Goal: Task Accomplishment & Management: Manage account settings

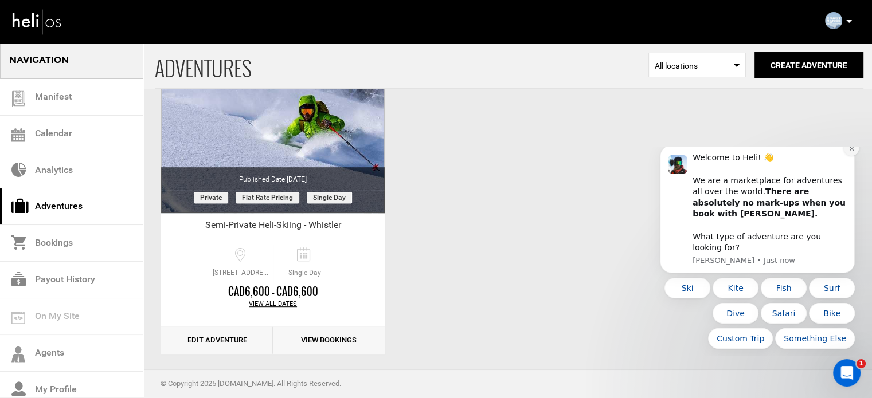
click at [851, 152] on icon "Dismiss notification" at bounding box center [851, 149] width 6 height 6
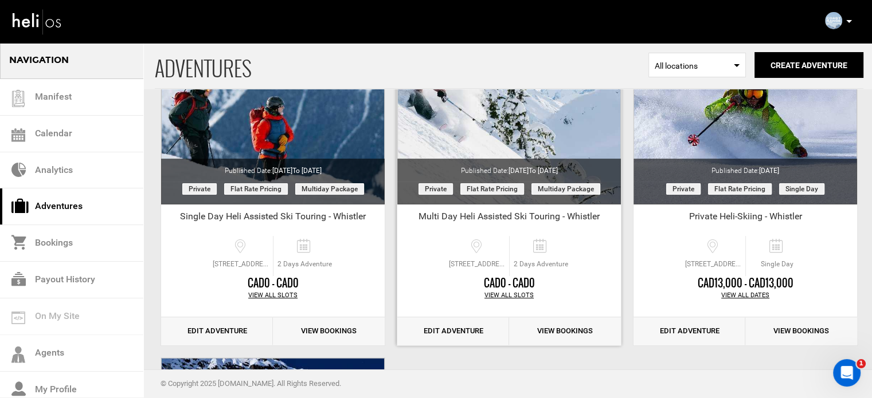
scroll to position [141, 0]
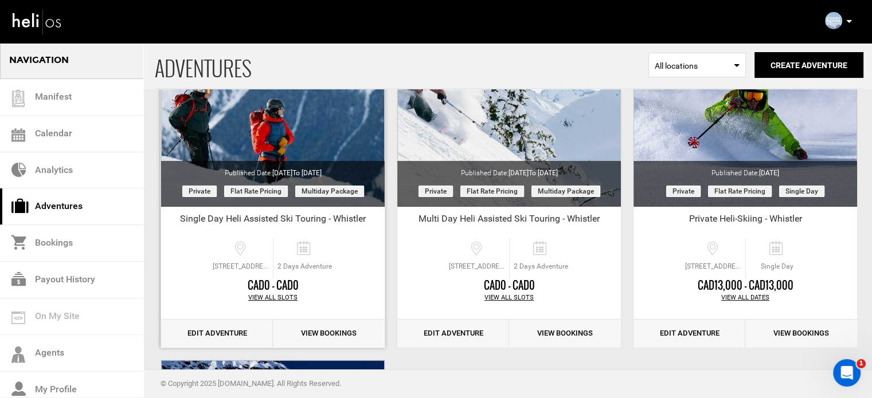
click at [226, 328] on link "Edit Adventure" at bounding box center [217, 334] width 112 height 28
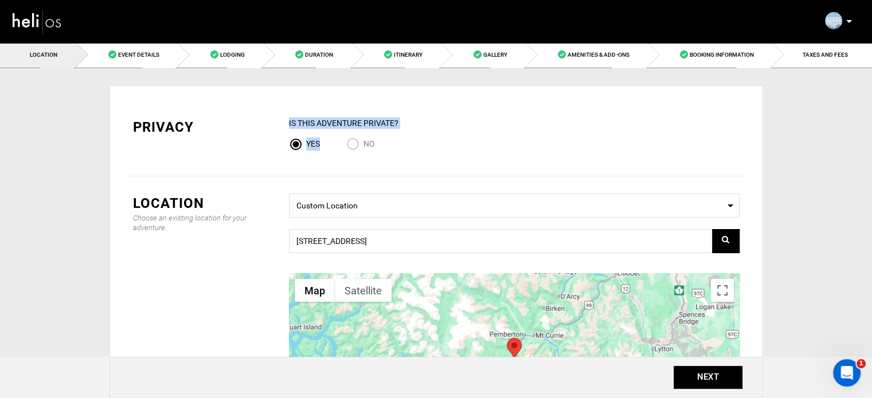
drag, startPoint x: 362, startPoint y: 135, endPoint x: 358, endPoint y: 140, distance: 6.5
click at [358, 140] on div "IS this Adventure Private? Yes No" at bounding box center [514, 138] width 451 height 41
click at [358, 140] on input "No" at bounding box center [354, 145] width 17 height 15
radio input "true"
radio input "false"
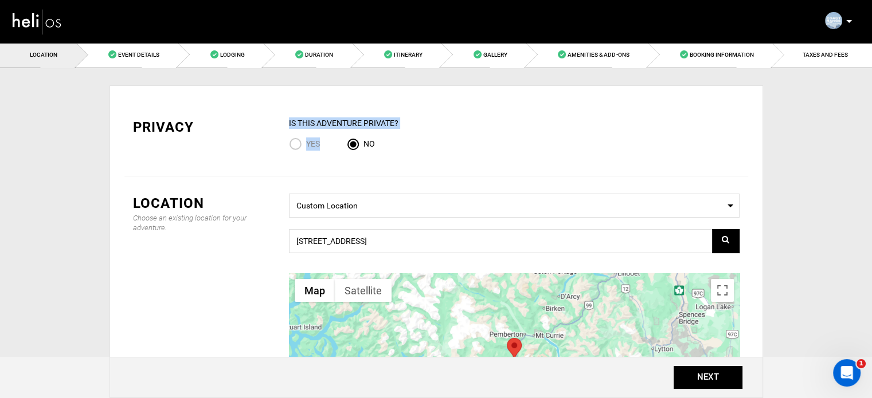
click at [415, 141] on div "Yes No" at bounding box center [514, 145] width 451 height 15
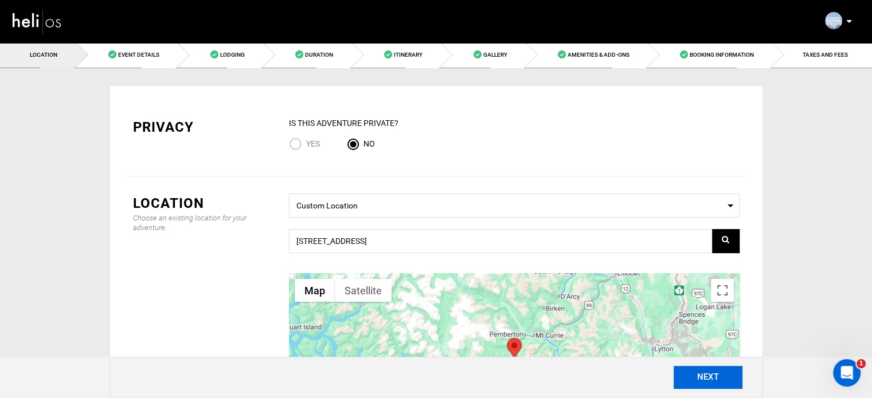
click at [704, 382] on button "NEXT" at bounding box center [708, 377] width 69 height 23
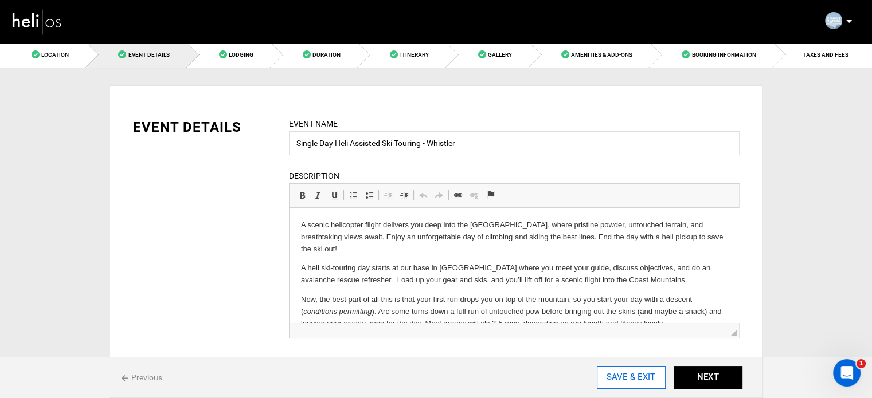
click at [624, 377] on input "SAVE & EXIT" at bounding box center [631, 377] width 69 height 23
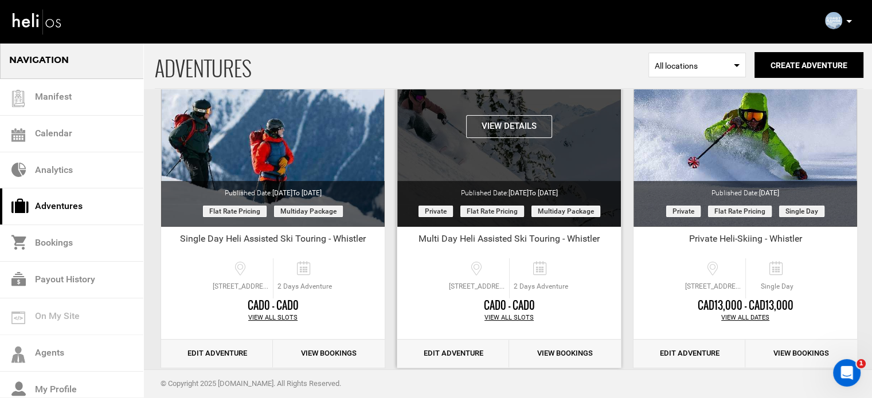
scroll to position [126, 0]
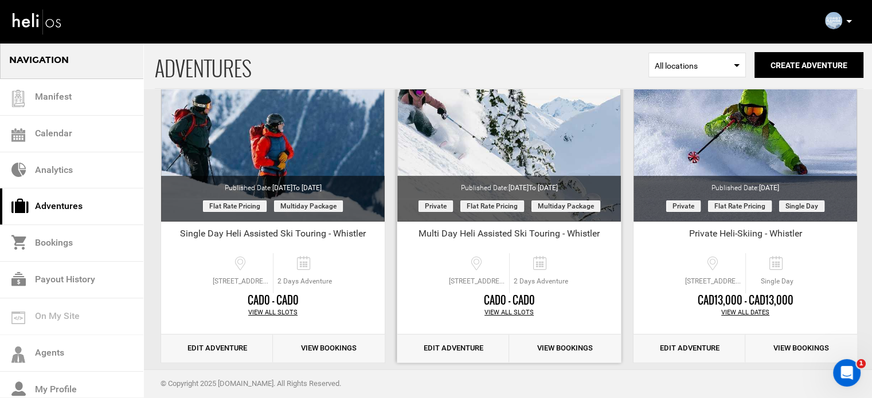
click at [439, 346] on link "Edit Adventure" at bounding box center [453, 349] width 112 height 28
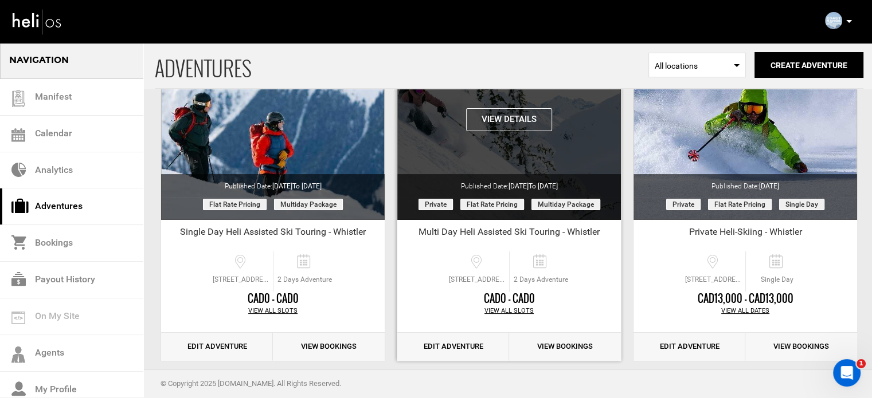
scroll to position [128, 0]
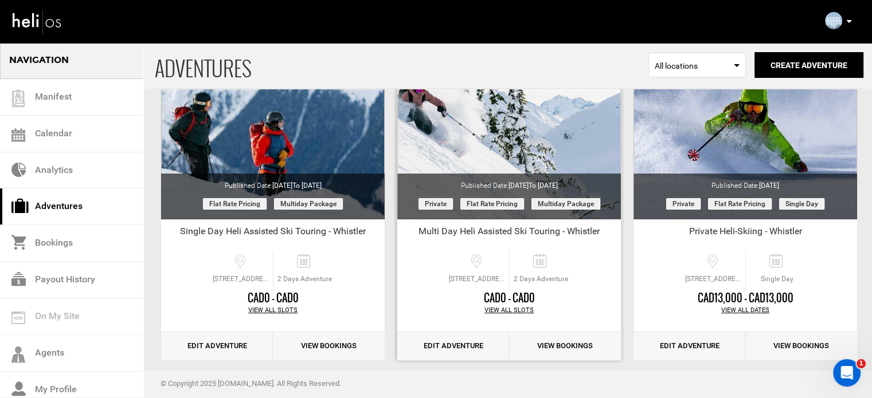
click at [454, 346] on link "Edit Adventure" at bounding box center [453, 346] width 112 height 28
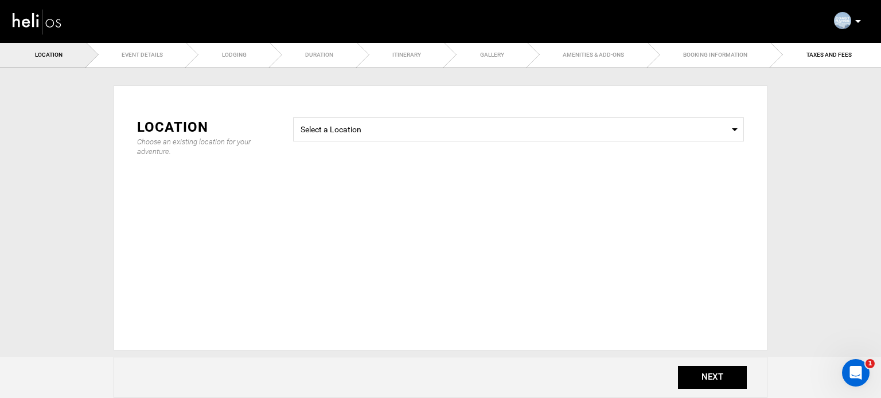
type input "Multi Day Heli Assisted Ski Touring - Whistler"
checkbox input "true"
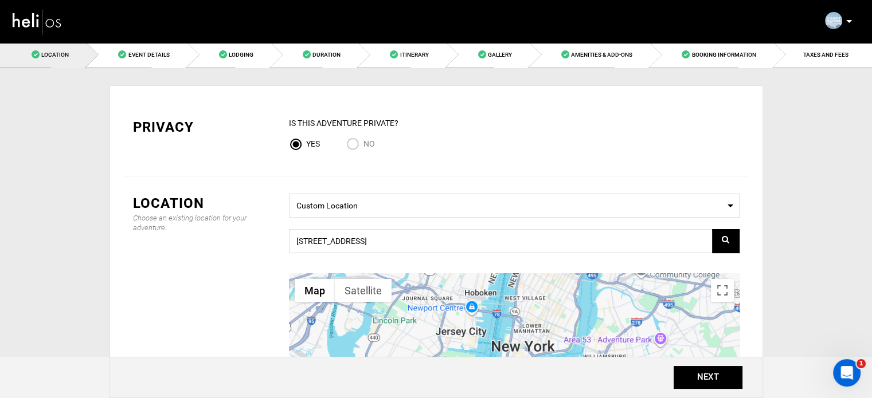
click at [351, 140] on input "No" at bounding box center [354, 145] width 17 height 15
radio input "true"
radio input "false"
click at [684, 382] on button "NEXT" at bounding box center [708, 377] width 69 height 23
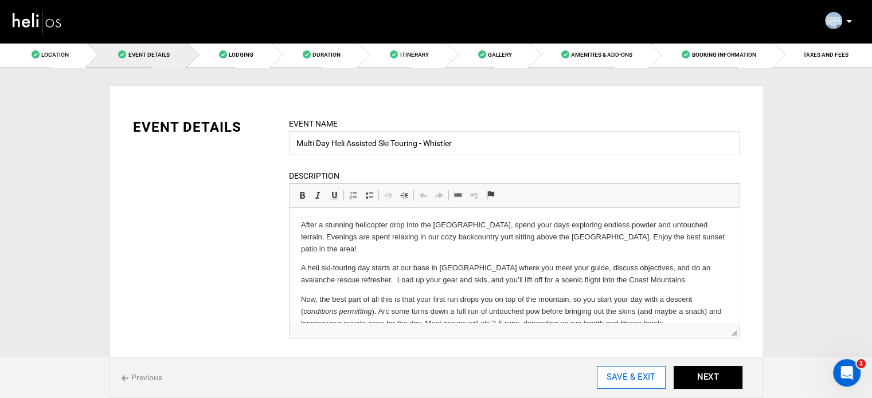
click at [612, 374] on input "SAVE & EXIT" at bounding box center [631, 377] width 69 height 23
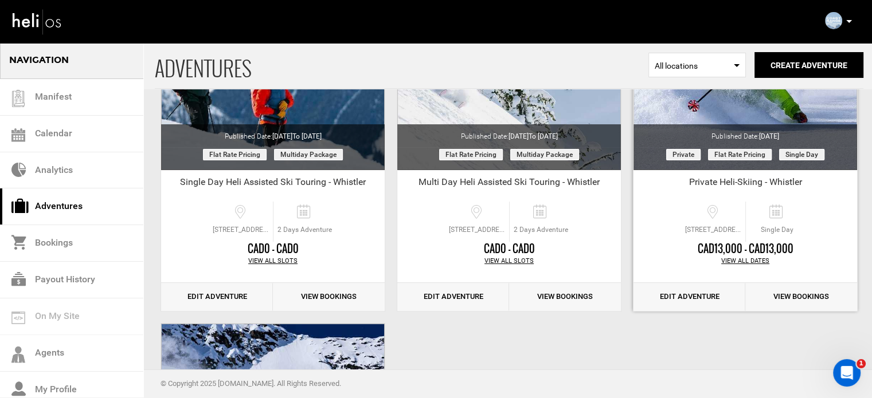
click at [667, 290] on link "Edit Adventure" at bounding box center [689, 297] width 112 height 28
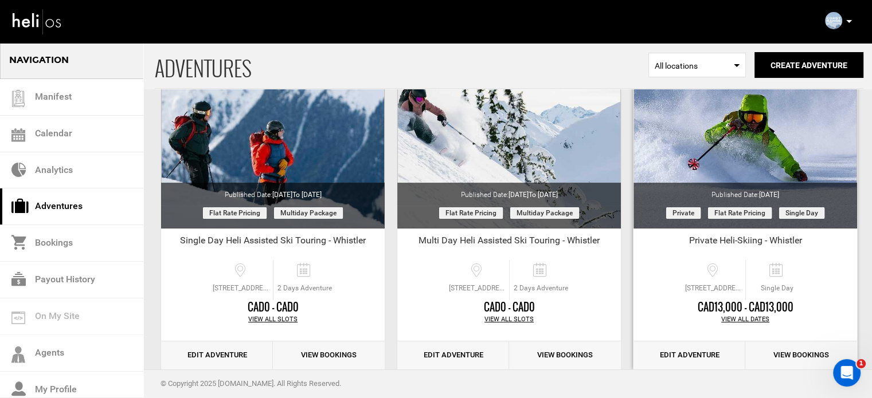
click at [683, 358] on link "Edit Adventure" at bounding box center [689, 356] width 112 height 28
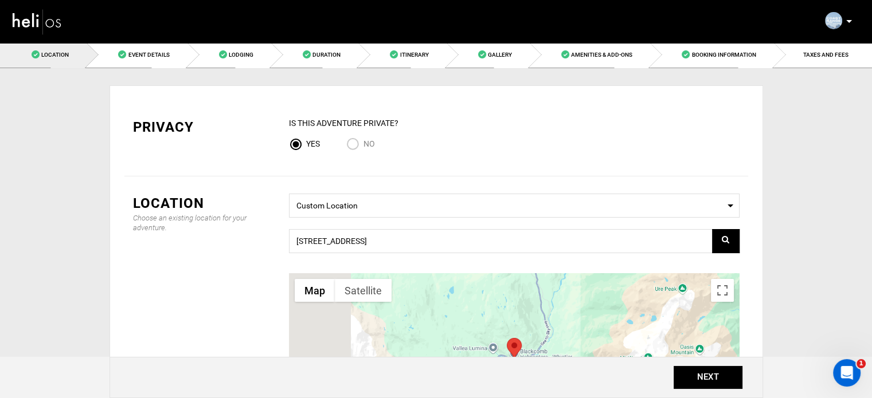
click at [350, 146] on input "No" at bounding box center [354, 145] width 17 height 15
radio input "true"
radio input "false"
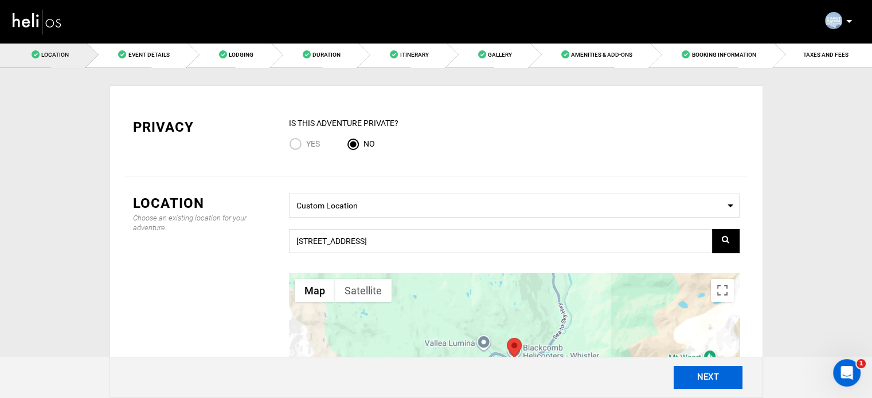
click at [702, 375] on button "NEXT" at bounding box center [708, 377] width 69 height 23
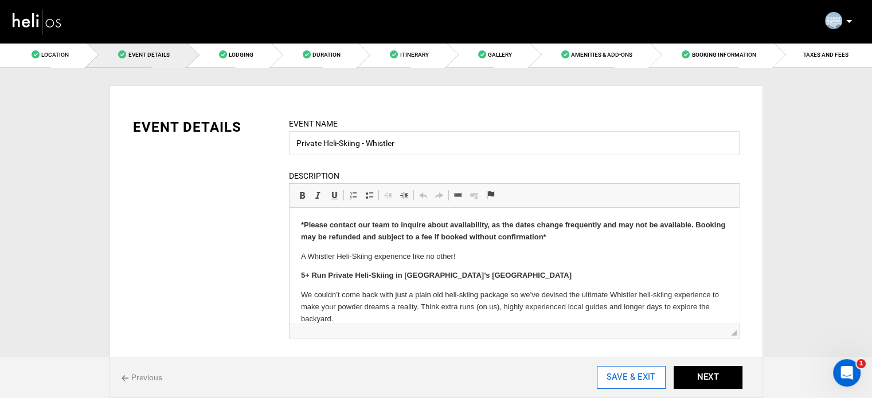
click at [643, 380] on input "SAVE & EXIT" at bounding box center [631, 377] width 69 height 23
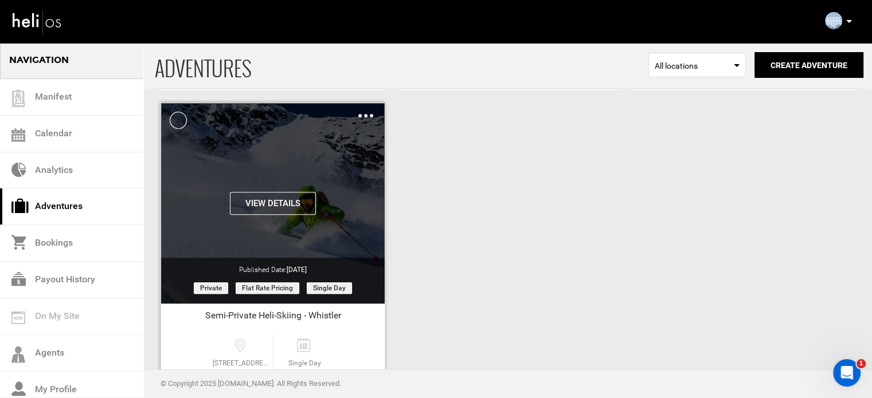
scroll to position [496, 0]
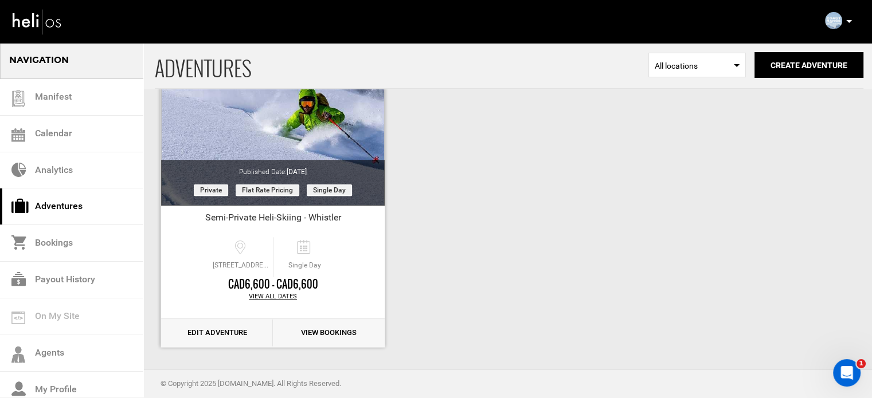
click at [216, 330] on link "Edit Adventure" at bounding box center [217, 333] width 112 height 28
click at [220, 340] on link "Edit Adventure" at bounding box center [217, 333] width 112 height 28
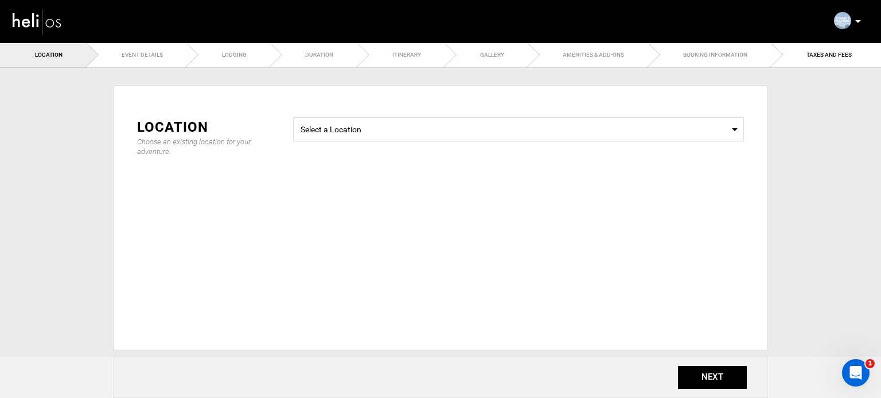
type input "Semi-Private Heli-Skiing - Whistler"
checkbox input "true"
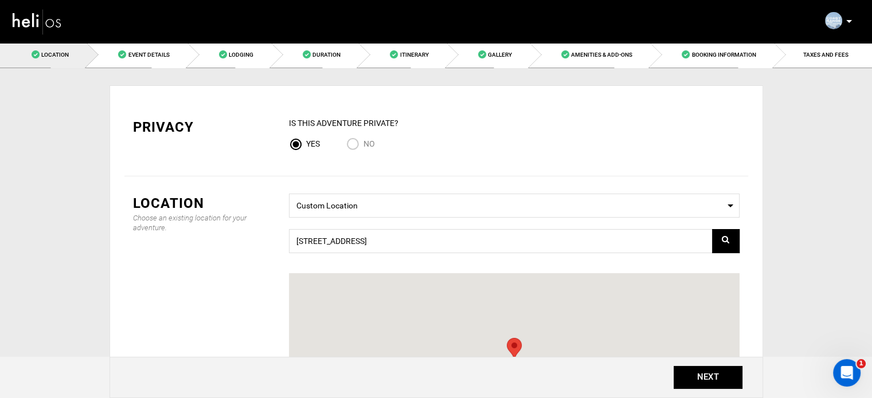
click at [354, 140] on input "No" at bounding box center [354, 145] width 17 height 15
radio input "true"
radio input "false"
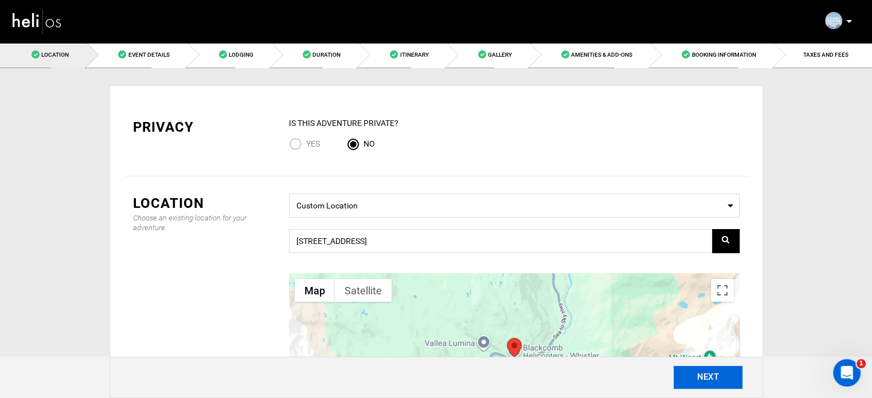
click at [679, 367] on button "NEXT" at bounding box center [708, 377] width 69 height 23
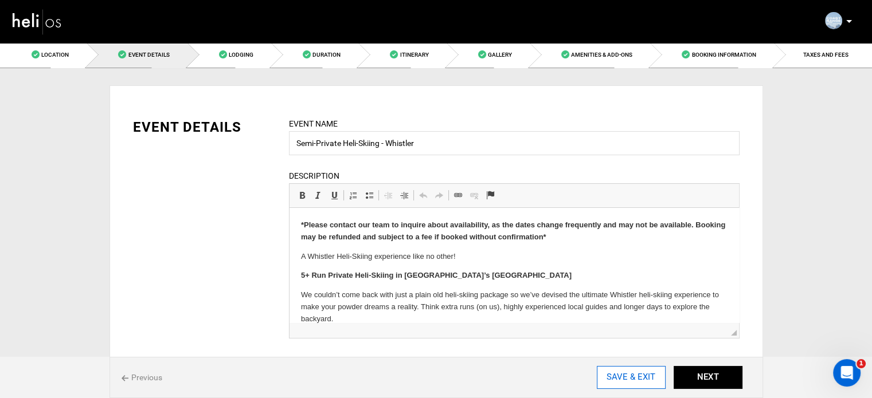
click at [626, 371] on input "SAVE & EXIT" at bounding box center [631, 377] width 69 height 23
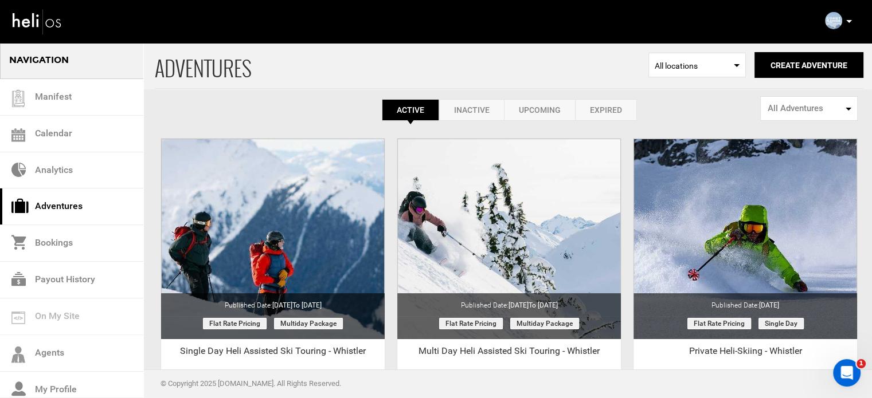
scroll to position [7, 0]
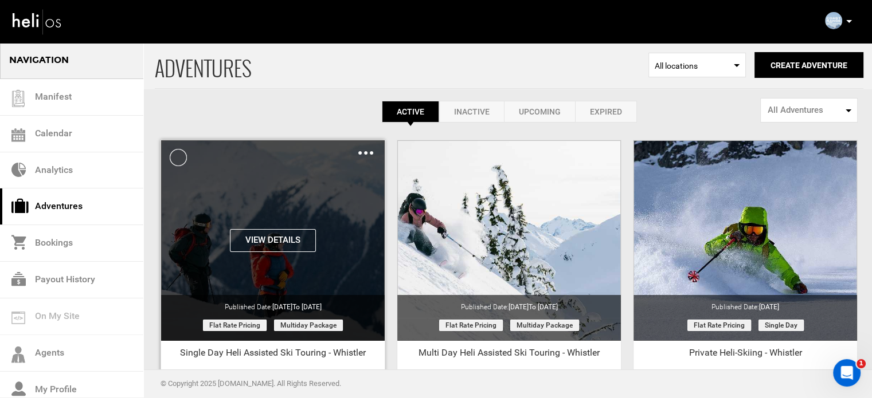
click at [367, 151] on img at bounding box center [365, 152] width 15 height 3
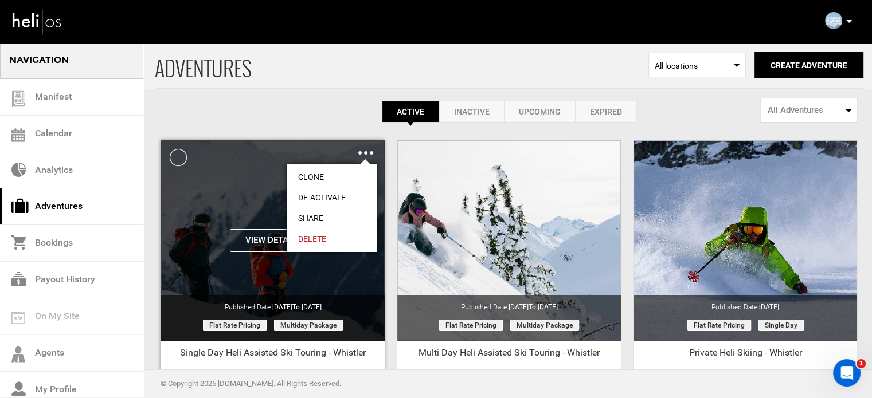
click at [315, 216] on link "Share" at bounding box center [332, 218] width 91 height 21
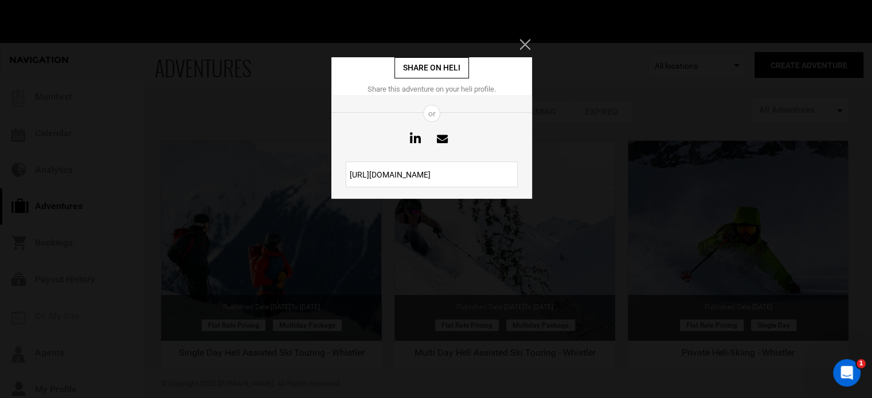
click at [365, 178] on input "[URL][DOMAIN_NAME]" at bounding box center [432, 175] width 172 height 26
drag, startPoint x: 534, startPoint y: 47, endPoint x: 524, endPoint y: 47, distance: 9.7
click at [524, 47] on div "Share on heli Share this adventure on your heli profile. or [URL][DOMAIN_NAME]" at bounding box center [436, 199] width 872 height 398
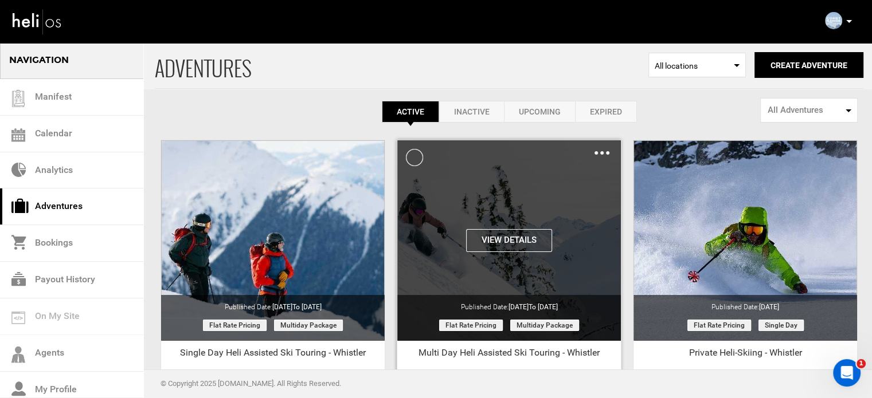
click at [606, 151] on img at bounding box center [601, 152] width 15 height 3
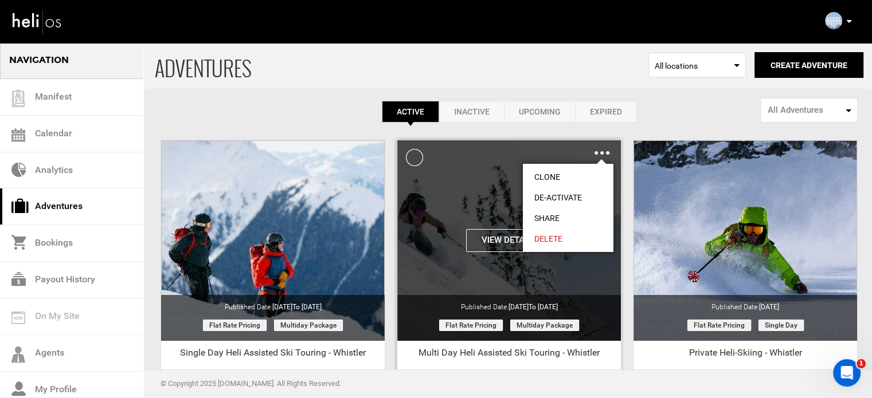
click at [555, 212] on link "Share" at bounding box center [568, 218] width 91 height 21
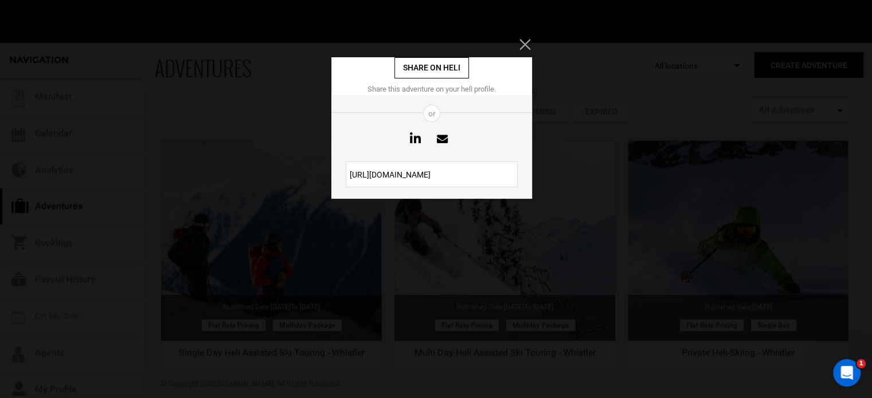
click at [435, 169] on input "[URL][DOMAIN_NAME]" at bounding box center [432, 175] width 172 height 26
click at [526, 42] on icon "Close" at bounding box center [524, 44] width 10 height 10
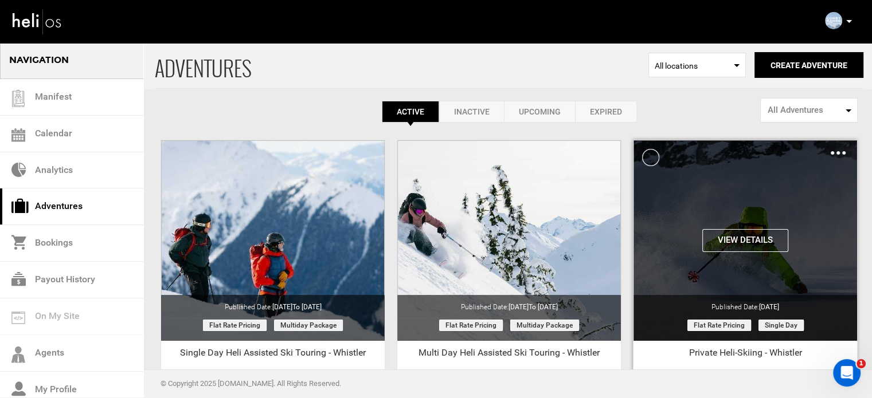
click at [839, 151] on img at bounding box center [838, 152] width 15 height 3
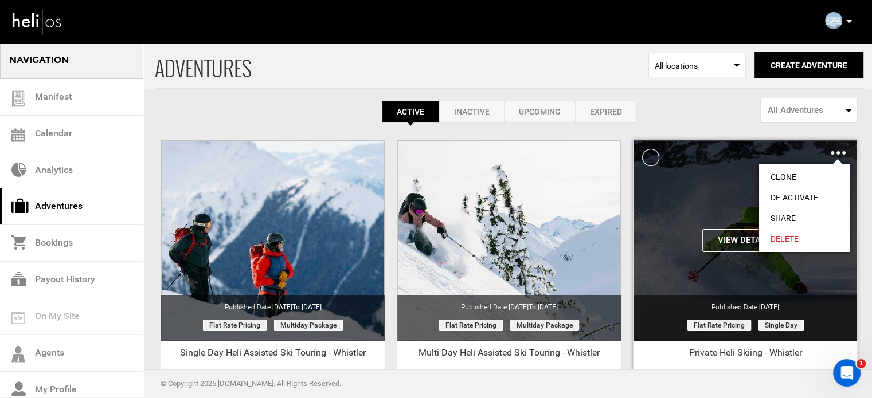
click at [782, 216] on link "Share" at bounding box center [804, 218] width 91 height 21
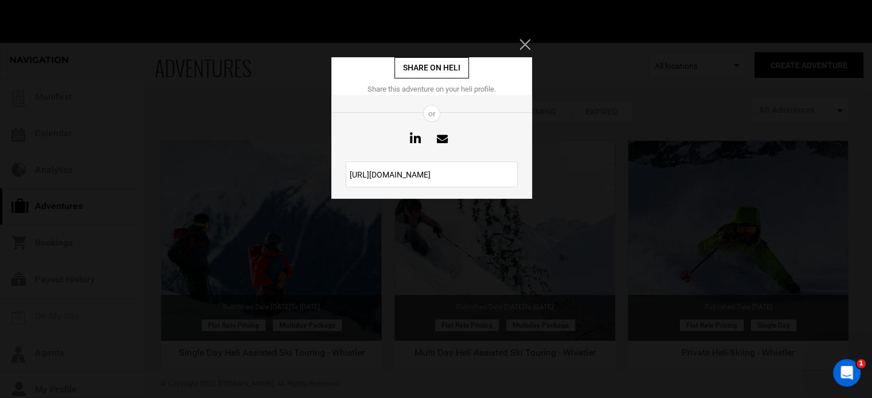
click at [449, 177] on input "[URL][DOMAIN_NAME]" at bounding box center [432, 175] width 172 height 26
click at [522, 43] on icon "Close" at bounding box center [524, 44] width 10 height 10
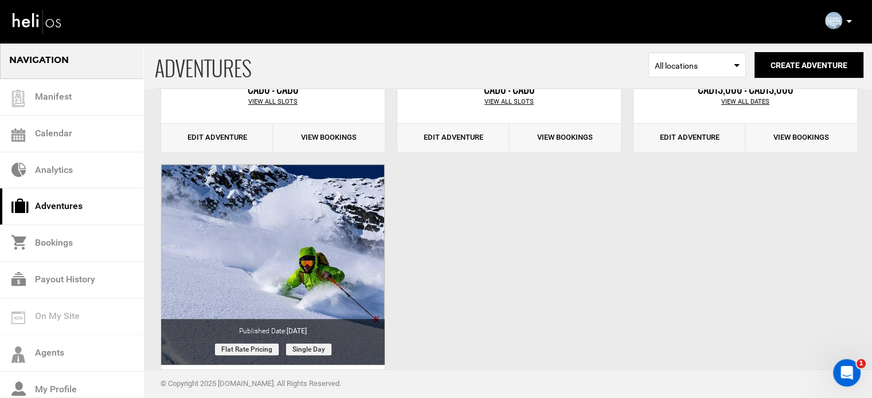
scroll to position [335, 0]
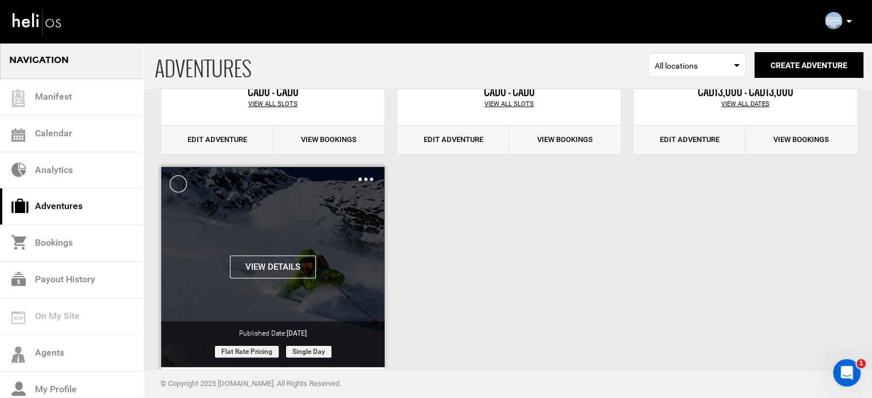
click at [363, 178] on img at bounding box center [365, 179] width 15 height 3
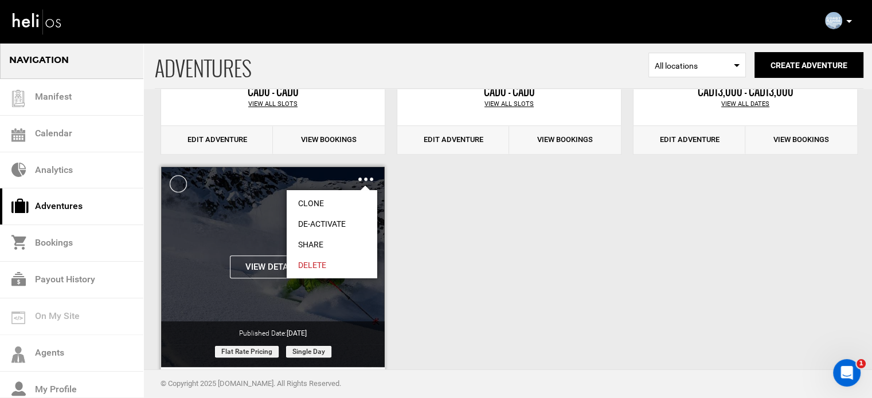
click at [307, 240] on link "Share" at bounding box center [332, 244] width 91 height 21
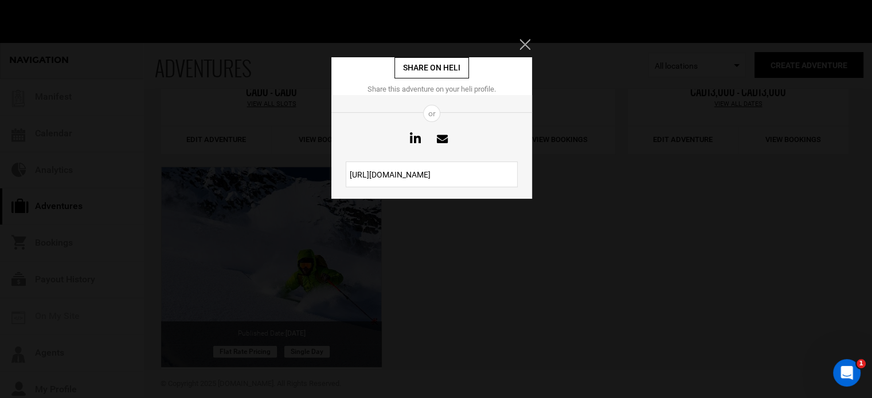
click at [374, 169] on input "[URL][DOMAIN_NAME]" at bounding box center [432, 175] width 172 height 26
click at [525, 43] on icon "Close" at bounding box center [524, 44] width 10 height 10
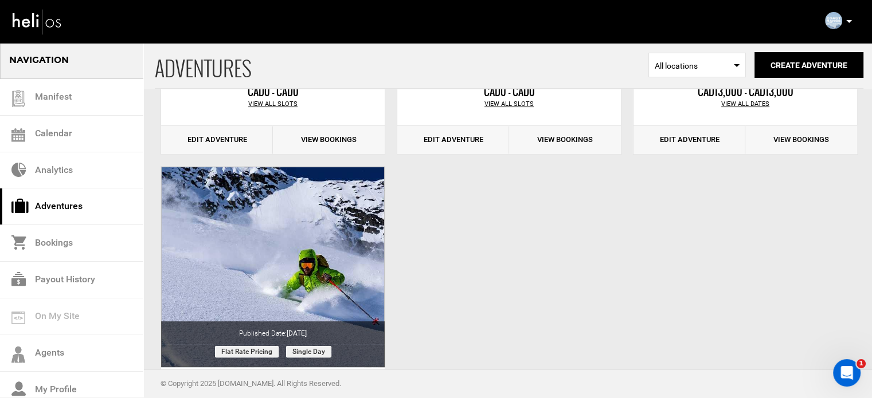
click at [821, 273] on div "ADVENTURES Select Location All locations Create Adventure Public Adventure This…" at bounding box center [436, 114] width 872 height 814
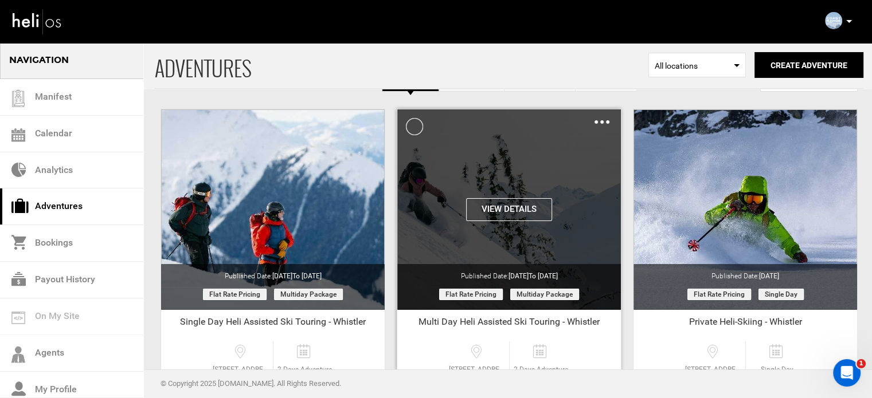
scroll to position [36, 0]
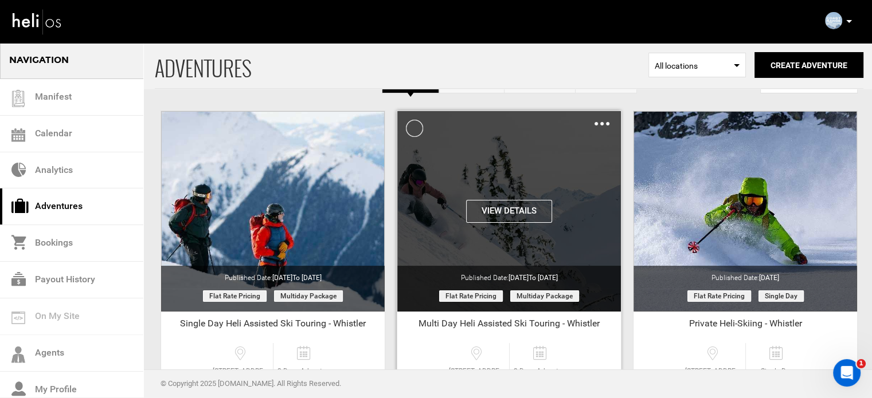
click at [602, 123] on img at bounding box center [601, 123] width 15 height 3
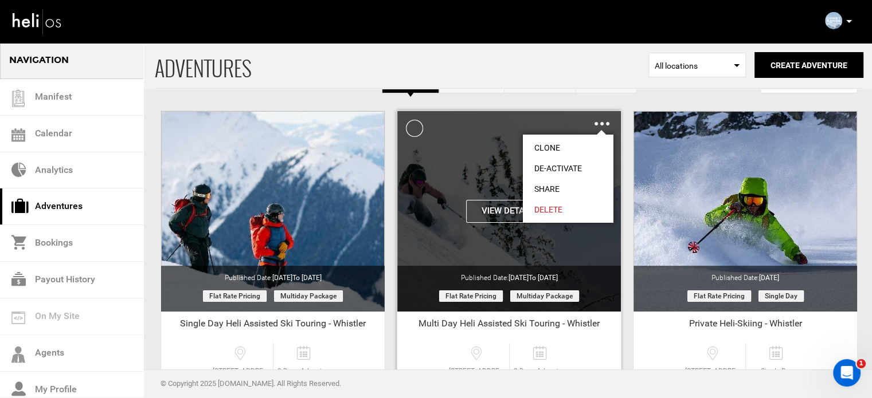
click at [550, 189] on link "Share" at bounding box center [568, 189] width 91 height 21
type input "[URL][DOMAIN_NAME]"
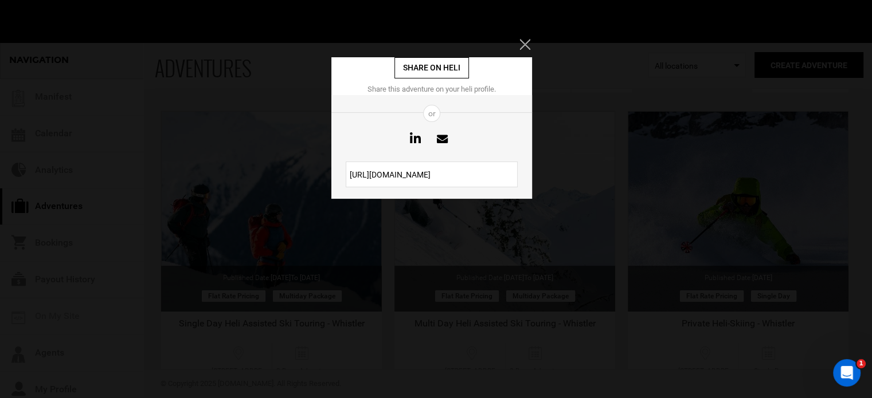
click at [449, 178] on input "[URL][DOMAIN_NAME]" at bounding box center [432, 175] width 172 height 26
click at [525, 42] on icon "Close" at bounding box center [524, 44] width 10 height 10
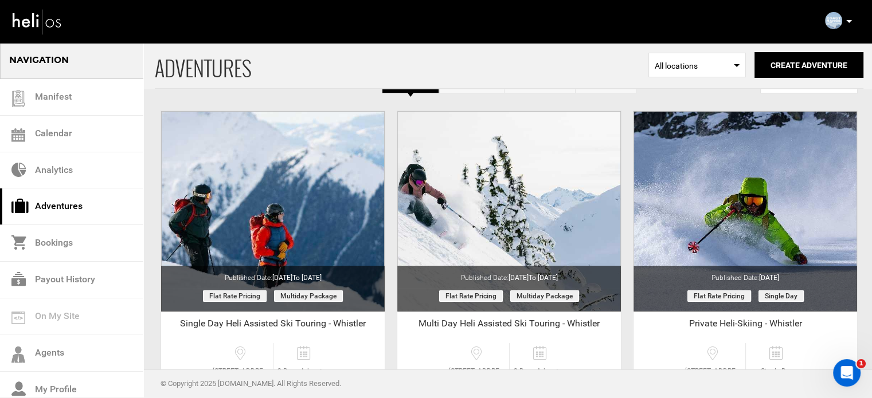
click at [847, 24] on p at bounding box center [848, 21] width 7 height 13
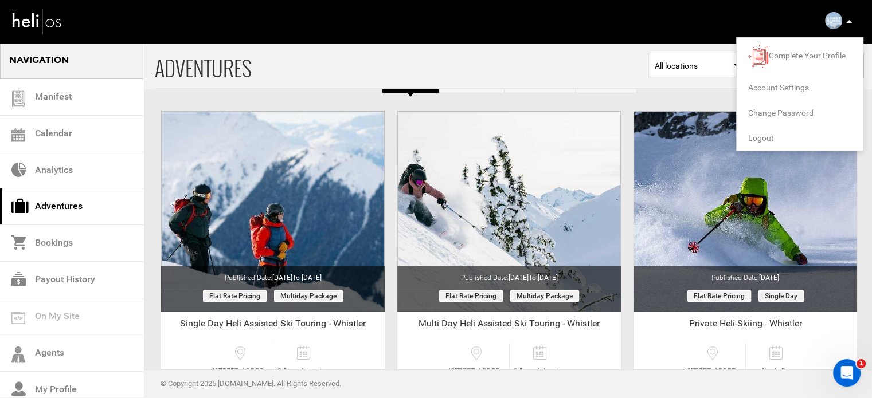
click at [759, 138] on span "Logout" at bounding box center [761, 138] width 26 height 9
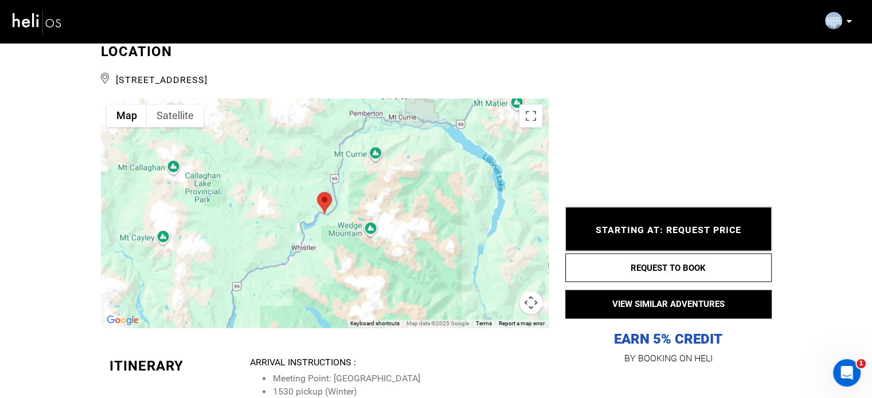
scroll to position [1683, 0]
